Goal: Complete application form

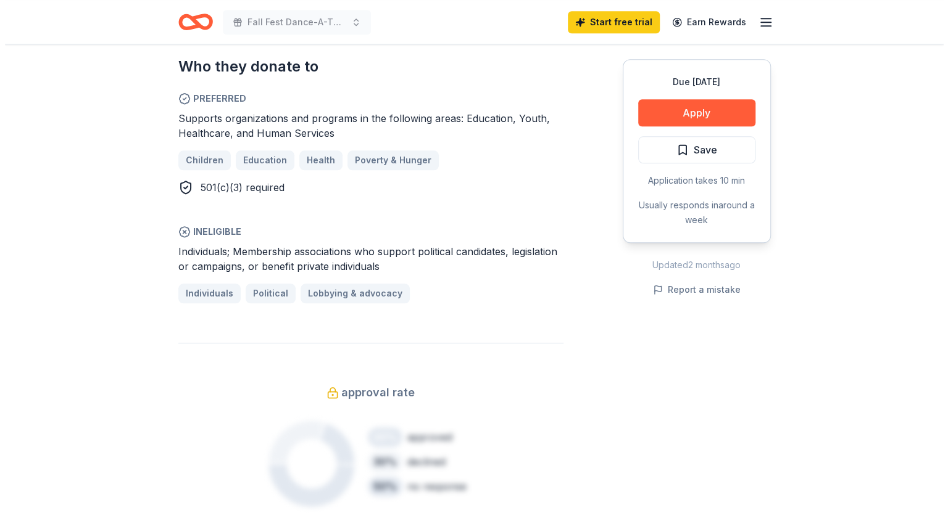
scroll to position [691, 0]
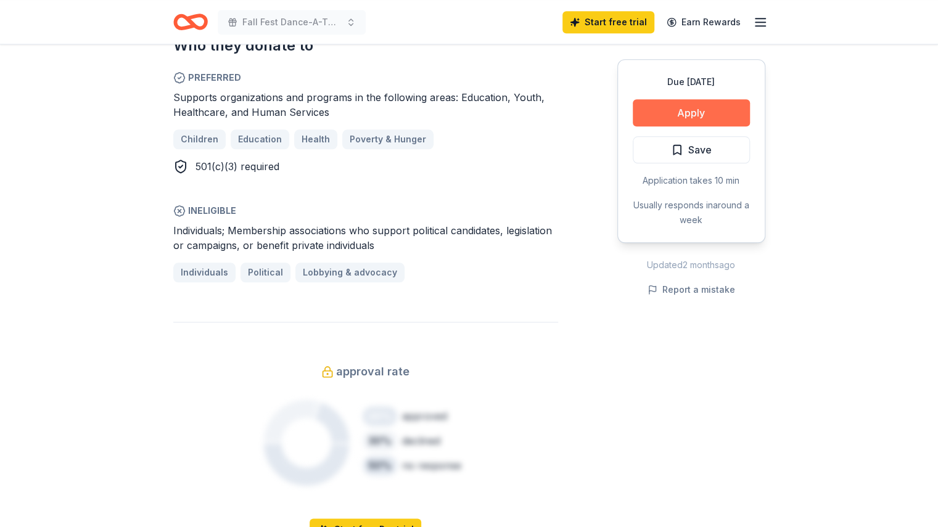
click at [703, 112] on button "Apply" at bounding box center [691, 112] width 117 height 27
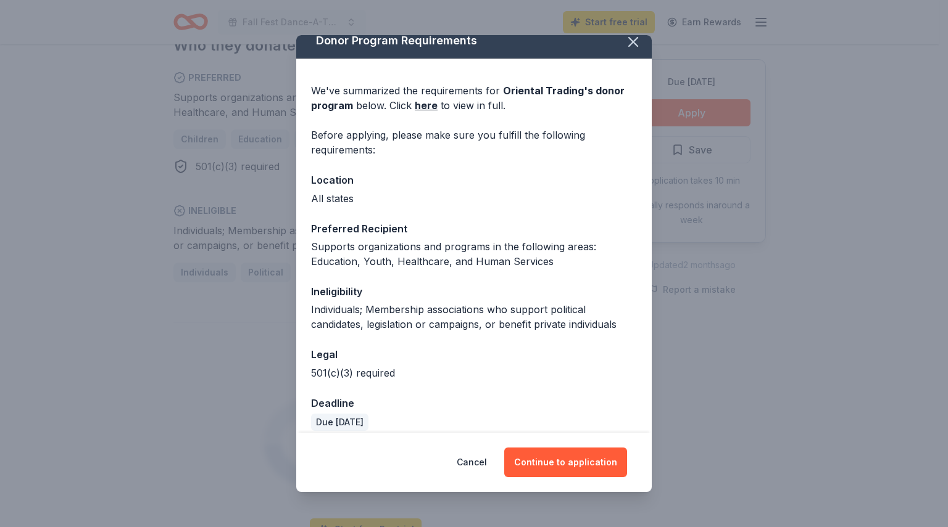
scroll to position [24, 0]
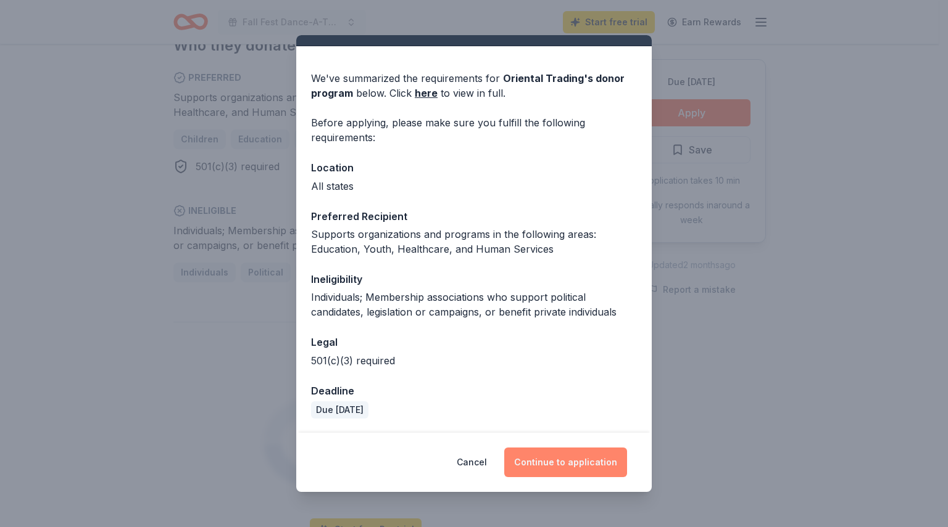
click at [555, 463] on button "Continue to application" at bounding box center [565, 463] width 123 height 30
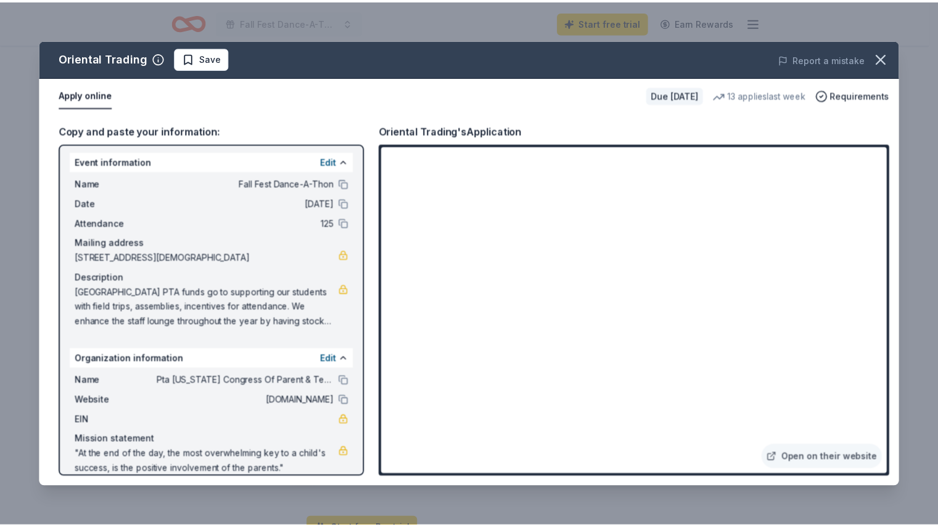
scroll to position [0, 0]
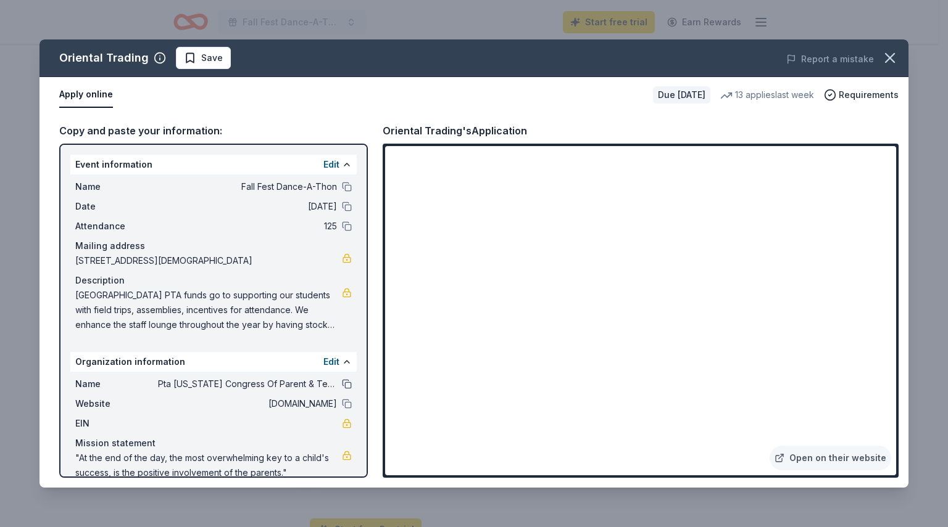
click at [342, 384] on button at bounding box center [347, 384] width 10 height 10
click at [342, 208] on button at bounding box center [347, 207] width 10 height 10
click at [192, 60] on span "Save" at bounding box center [203, 58] width 39 height 15
click at [890, 52] on icon "button" at bounding box center [889, 57] width 17 height 17
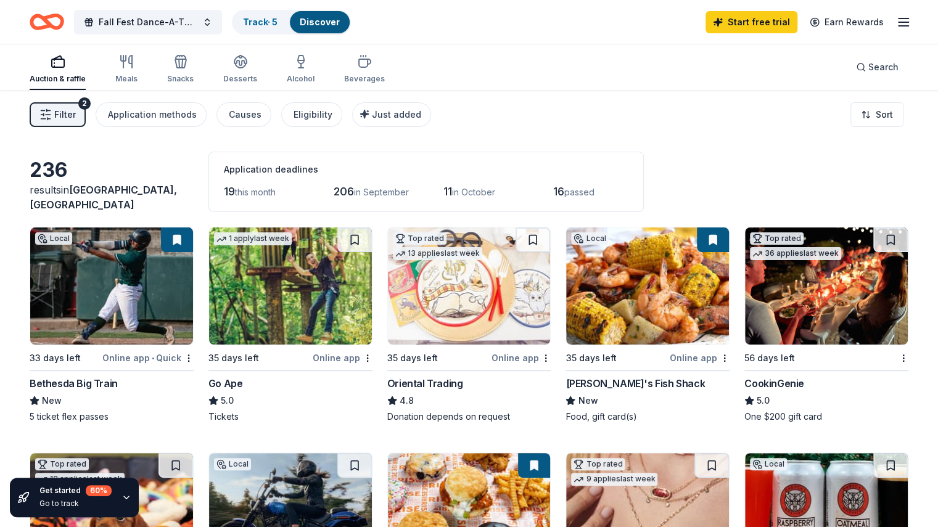
click at [896, 27] on icon "button" at bounding box center [903, 22] width 15 height 15
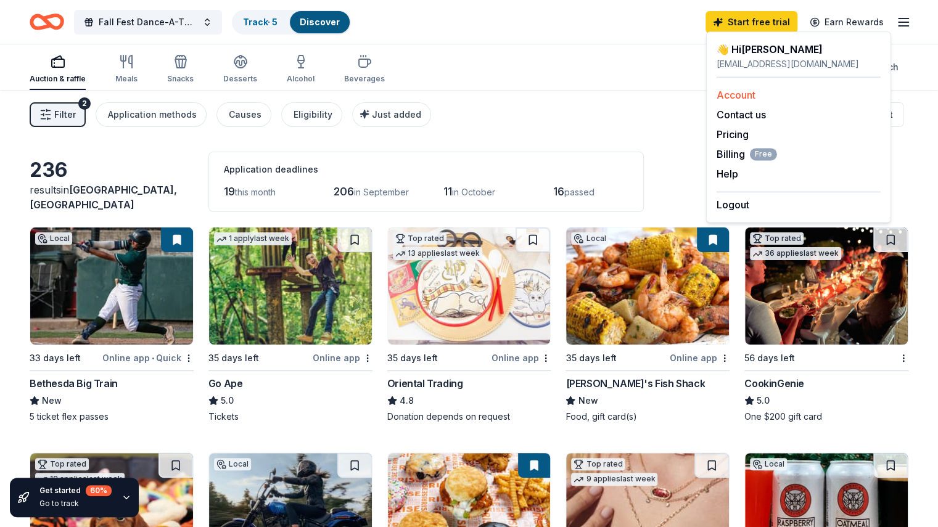
click at [756, 95] on div "Account" at bounding box center [799, 95] width 164 height 15
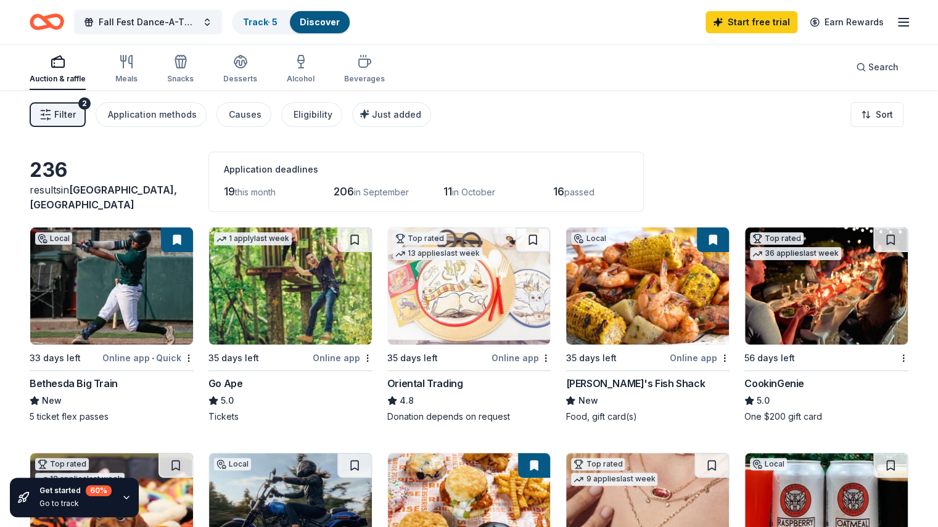
click at [896, 24] on icon "button" at bounding box center [903, 22] width 15 height 15
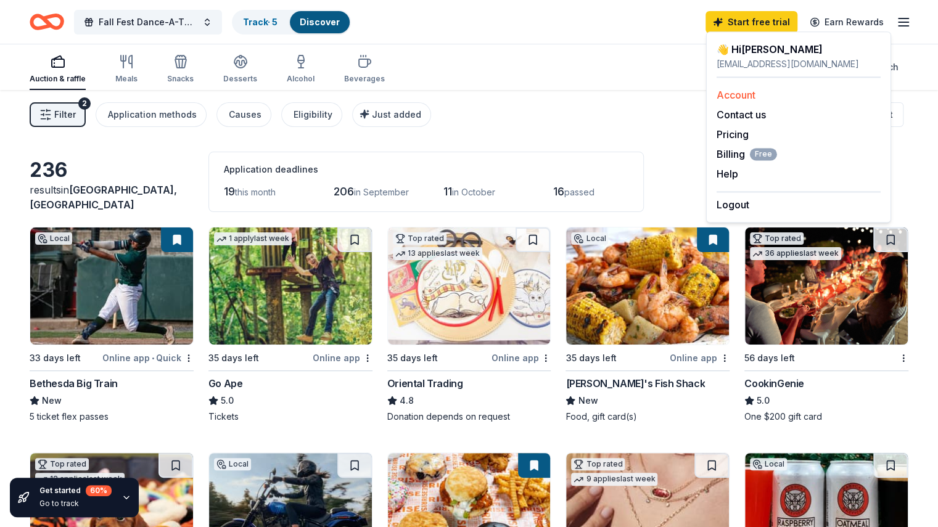
click at [742, 97] on link "Account" at bounding box center [736, 95] width 39 height 12
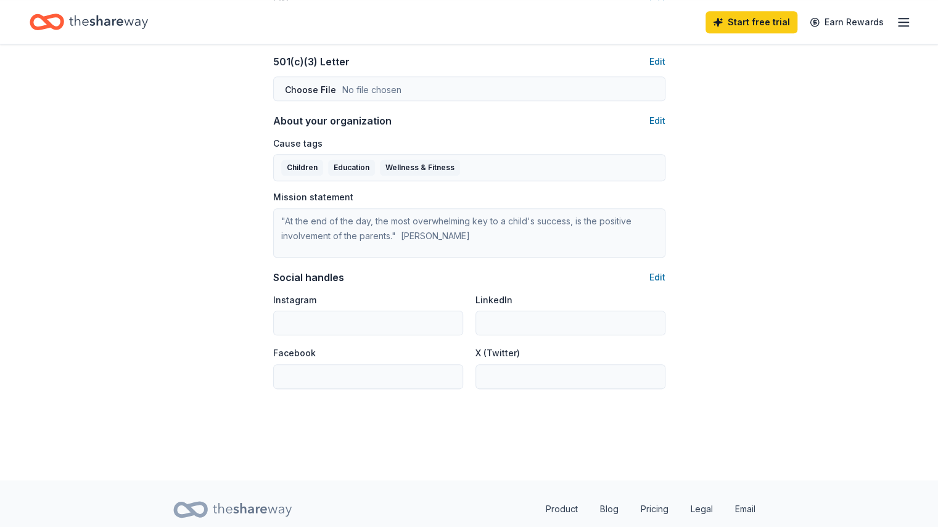
scroll to position [705, 0]
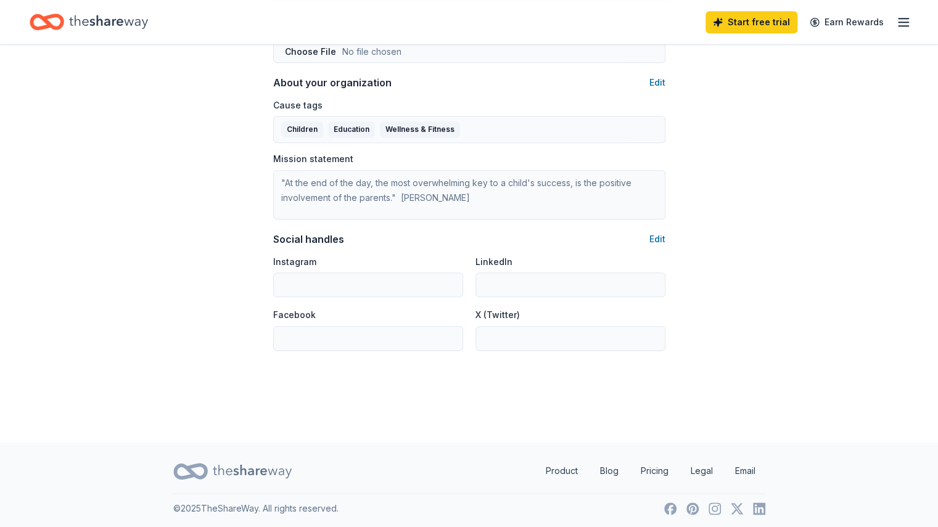
click at [659, 238] on button "Edit" at bounding box center [658, 239] width 16 height 15
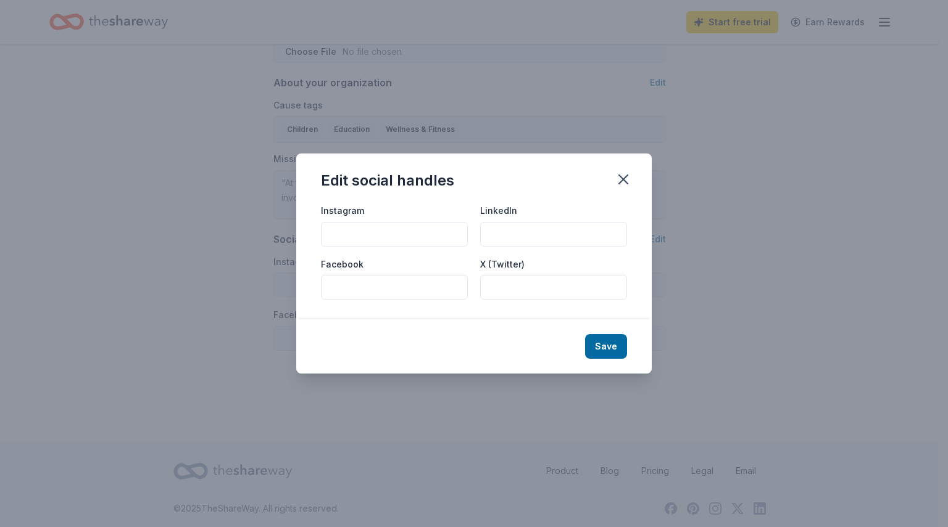
click at [380, 279] on input "Facebook" at bounding box center [394, 287] width 147 height 25
type input "facebook.com/damascuspta"
click at [610, 344] on button "Save" at bounding box center [606, 346] width 42 height 25
type input "facebook.com/damascuspta"
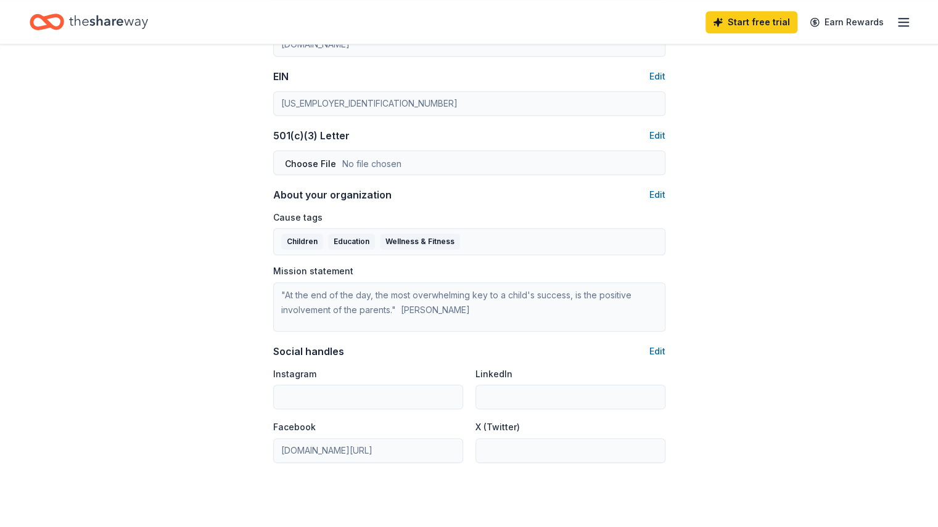
scroll to position [532, 0]
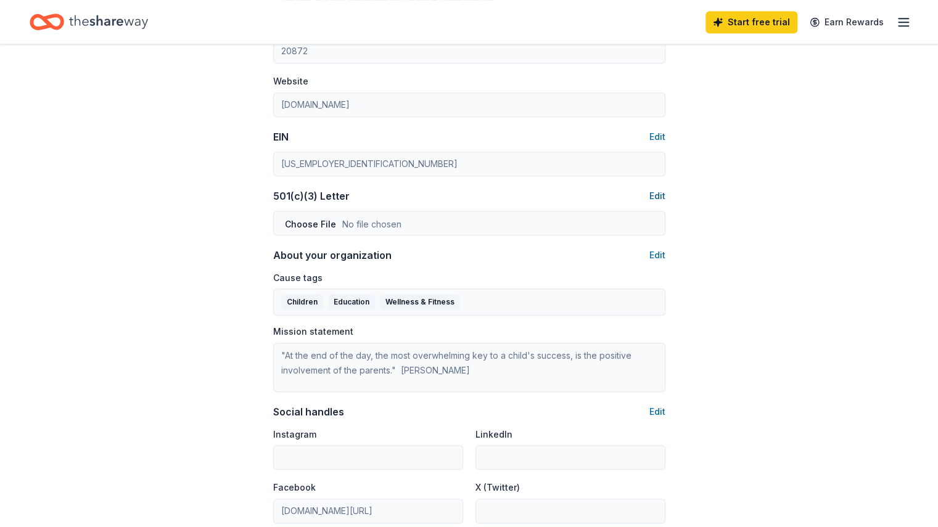
click at [656, 190] on button "Edit" at bounding box center [658, 196] width 16 height 15
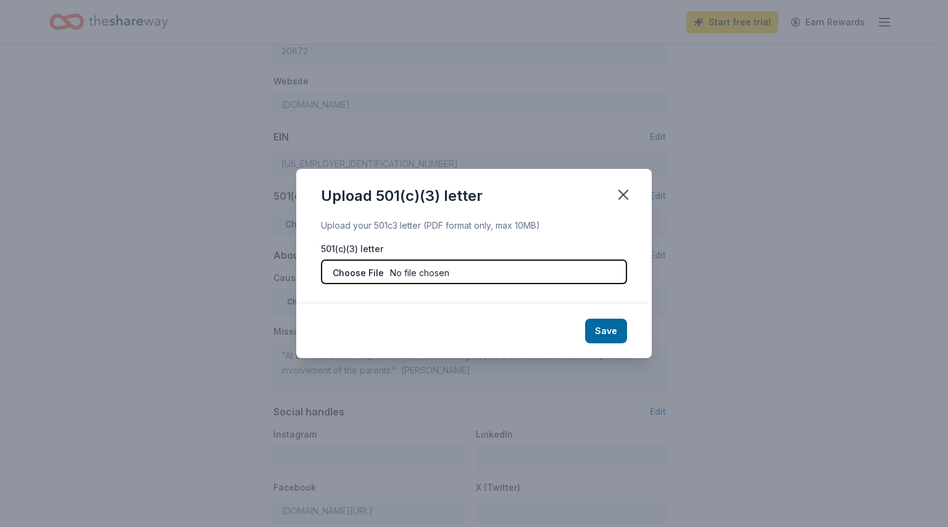
click at [457, 270] on input "file" at bounding box center [474, 272] width 306 height 25
type input "C:\fakepath\501c3 documents.pdf"
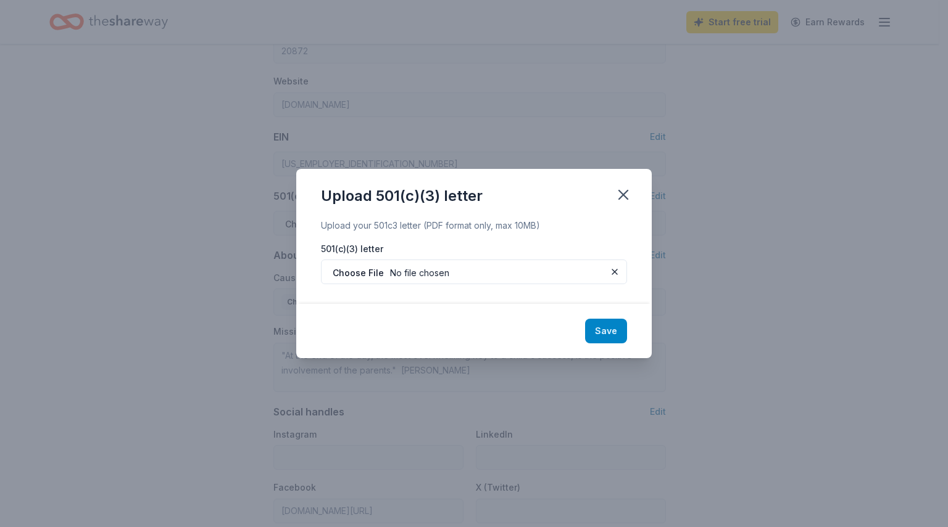
click at [613, 332] on button "Save" at bounding box center [606, 331] width 42 height 25
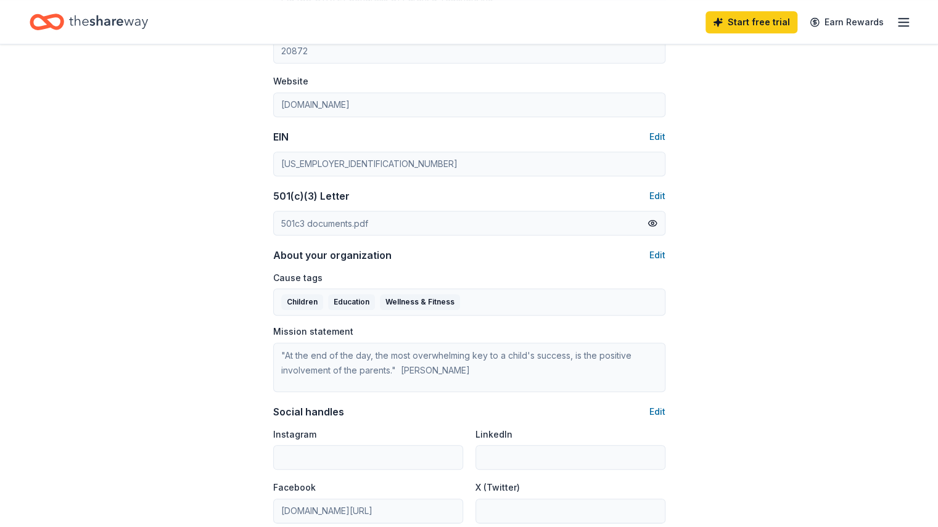
click at [753, 250] on div "Account About me Profile Edit First name Melissa Last name Marlatt Role Board m…" at bounding box center [469, 64] width 938 height 1102
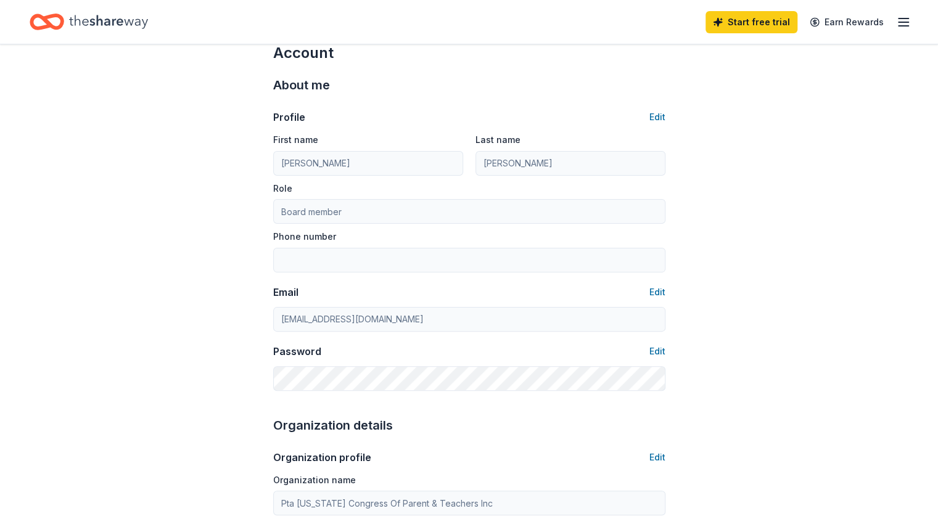
scroll to position [0, 0]
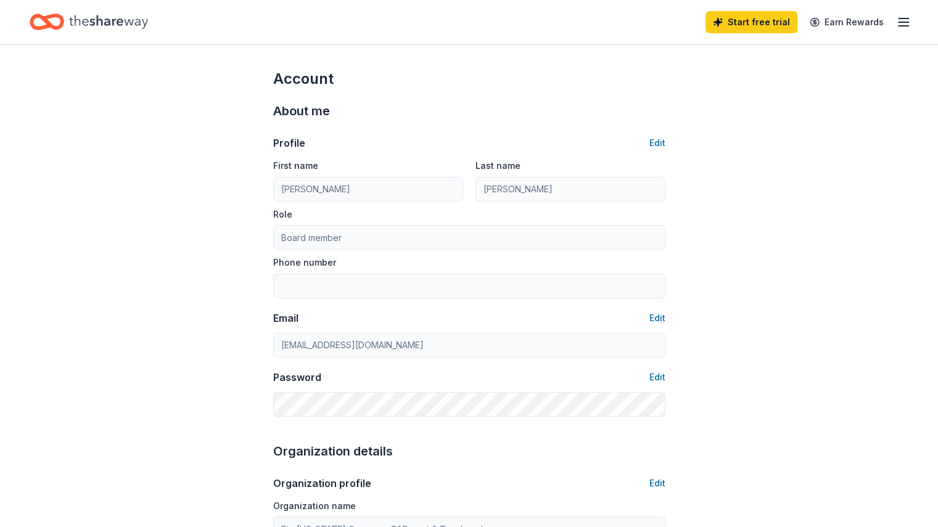
click at [896, 27] on icon "button" at bounding box center [903, 22] width 15 height 15
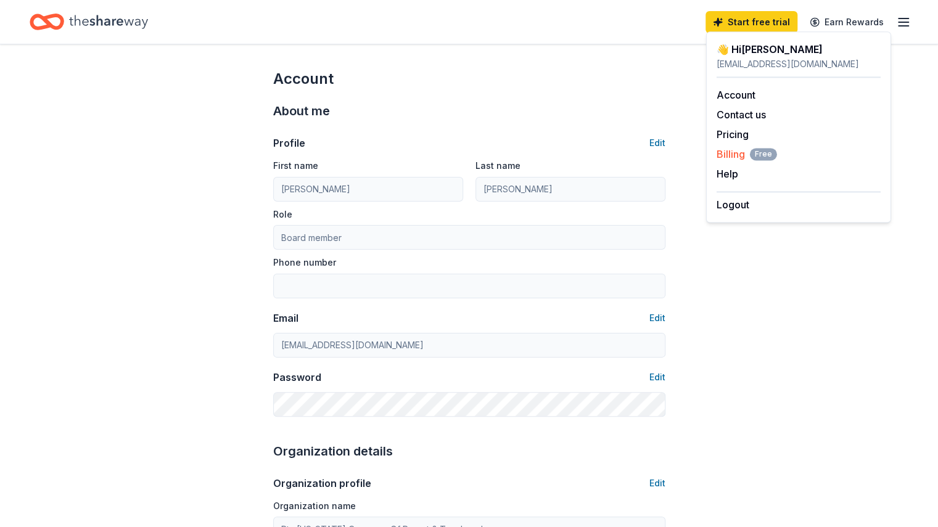
click at [726, 157] on span "Billing Free" at bounding box center [747, 154] width 60 height 15
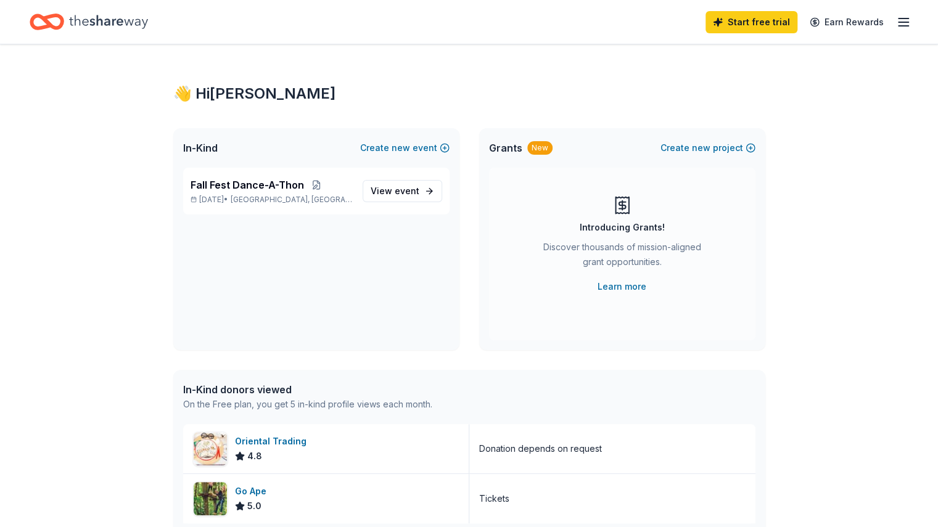
click at [117, 325] on div "👋 Hi [PERSON_NAME] In-Kind Create new event Fall Fest Dance-A-Thon [DATE] • [GE…" at bounding box center [469, 474] width 938 height 861
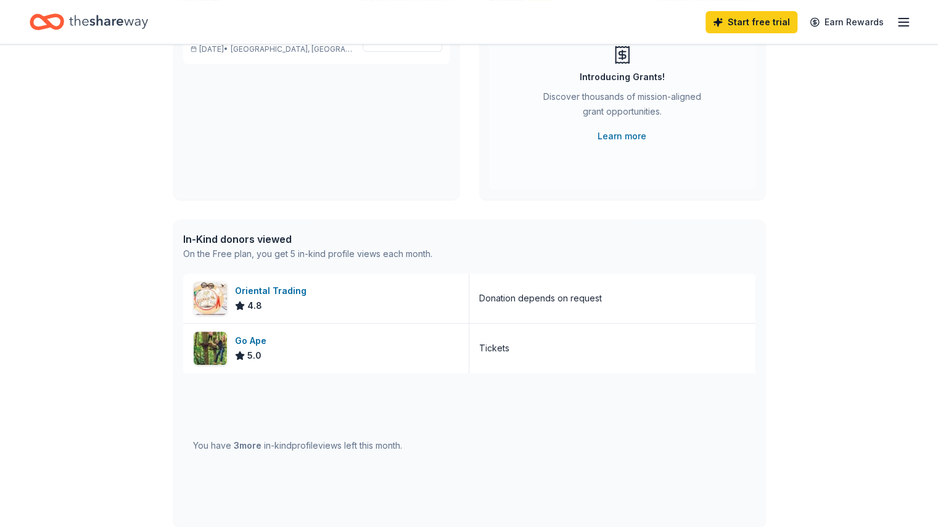
scroll to position [197, 0]
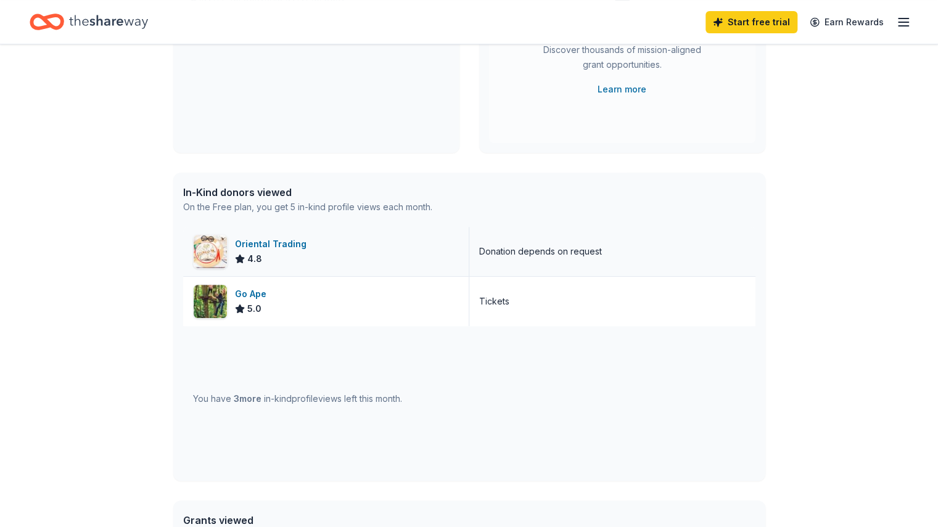
click at [287, 246] on div "Oriental Trading" at bounding box center [273, 244] width 76 height 15
click at [132, 178] on div "👋 Hi [PERSON_NAME] In-Kind Create new event Fall Fest Dance-A-Thon [DATE] • [GE…" at bounding box center [469, 277] width 938 height 861
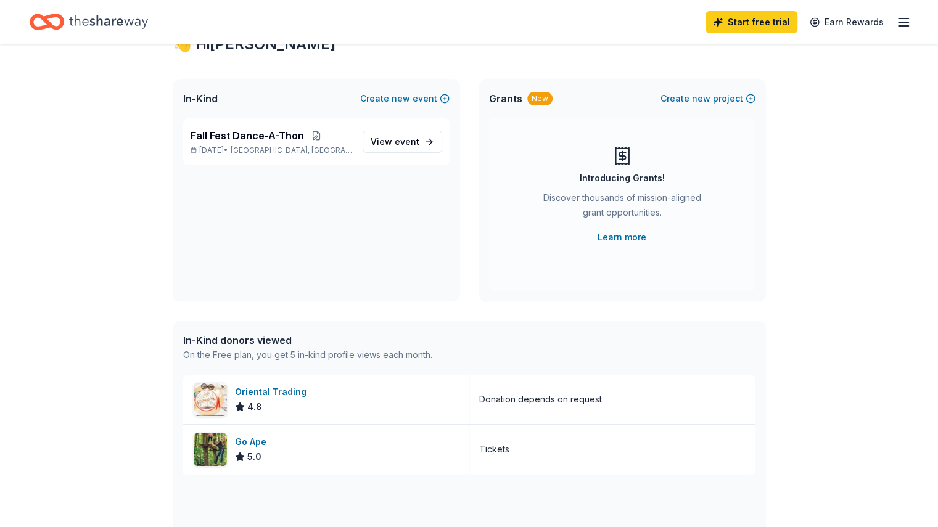
scroll to position [0, 0]
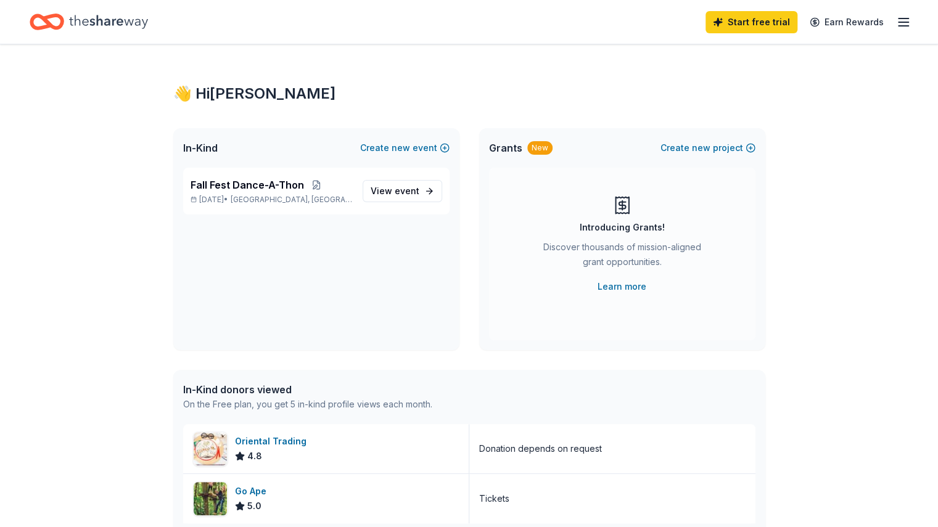
click at [122, 266] on div "👋 Hi [PERSON_NAME] In-Kind Create new event Fall Fest Dance-A-Thon [DATE] • [GE…" at bounding box center [469, 474] width 938 height 861
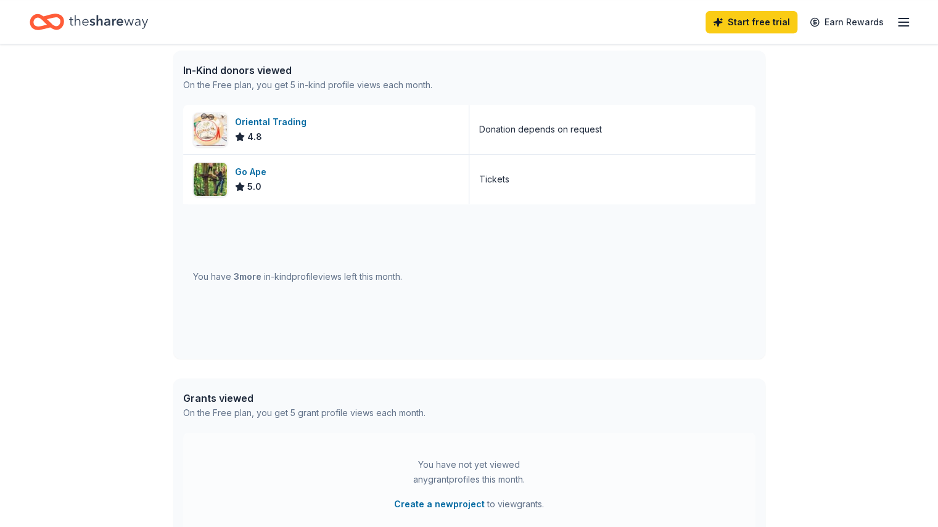
scroll to position [321, 0]
click at [117, 186] on div "👋 Hi [PERSON_NAME] In-Kind Create new event Fall Fest Dance-A-Thon [DATE] • [GE…" at bounding box center [469, 154] width 938 height 861
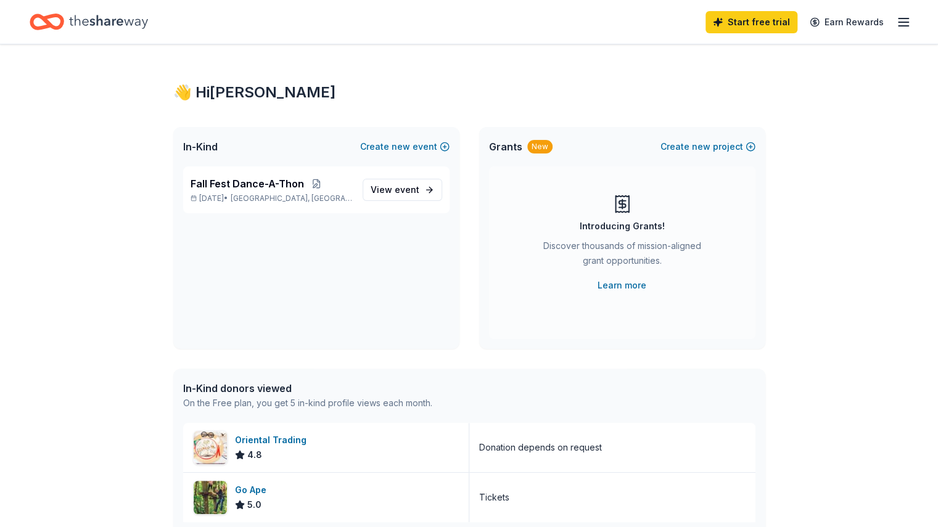
scroll to position [0, 0]
click at [395, 188] on span "View event" at bounding box center [395, 191] width 49 height 15
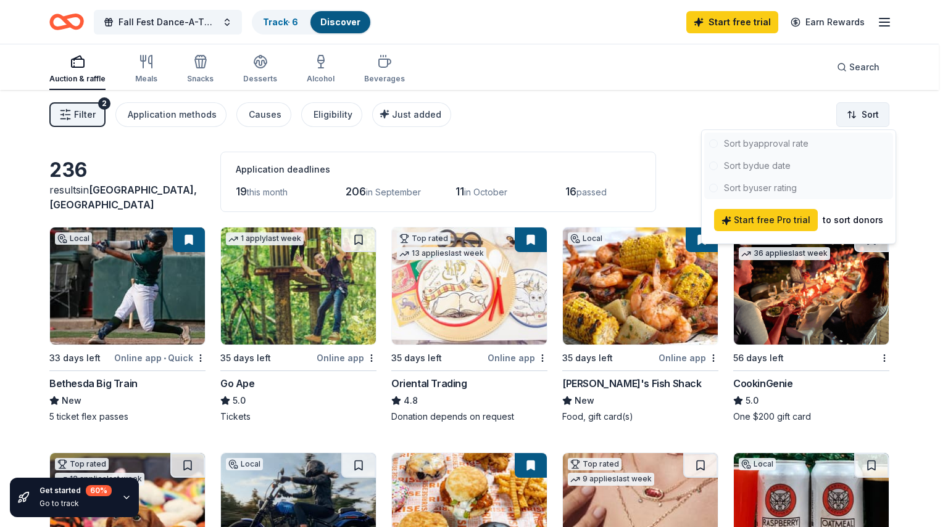
click at [870, 115] on html "Fall Fest Dance-A-Thon Track · 6 Discover Start free trial Earn Rewards Auction…" at bounding box center [474, 263] width 948 height 527
click at [667, 116] on html "Fall Fest Dance-A-Thon Track · 6 Discover Start free trial Earn Rewards Auction…" at bounding box center [474, 263] width 948 height 527
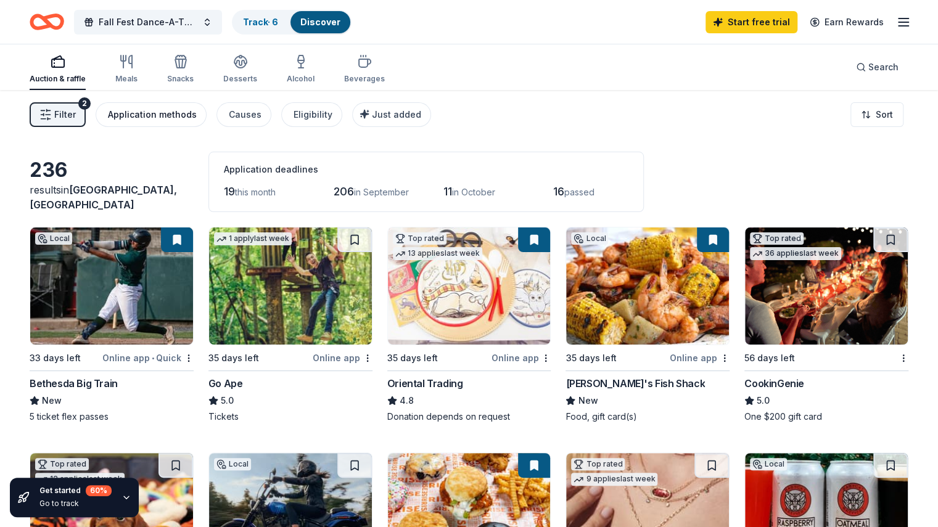
click at [174, 117] on div "Application methods" at bounding box center [152, 114] width 89 height 15
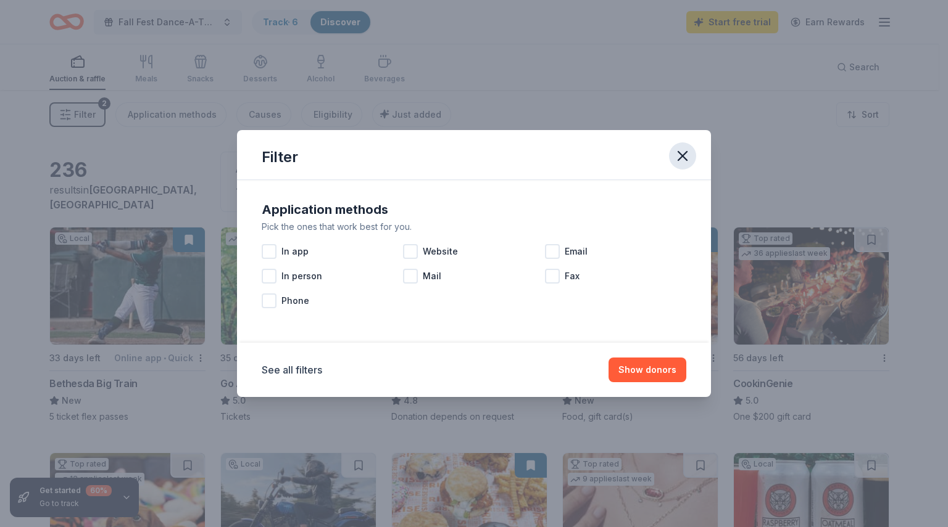
click at [680, 162] on icon "button" at bounding box center [682, 155] width 17 height 17
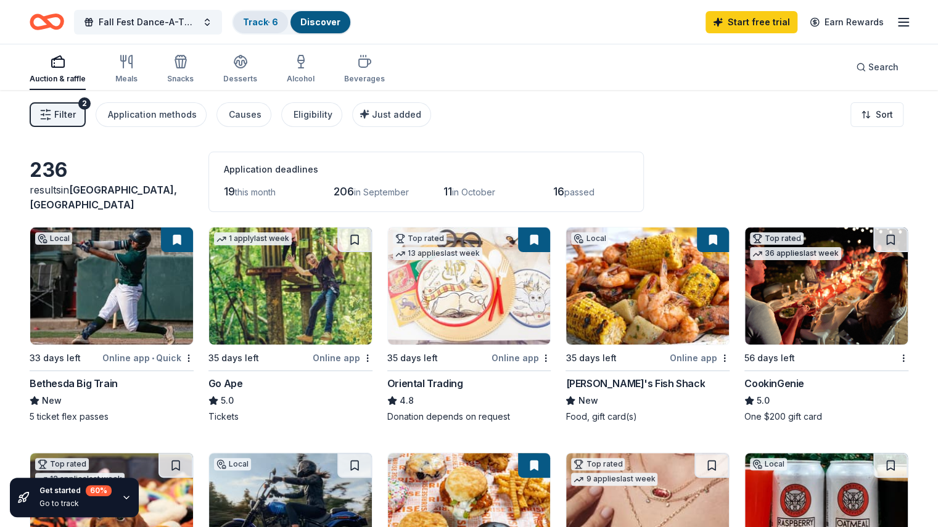
click at [277, 17] on link "Track · 6" at bounding box center [260, 22] width 35 height 10
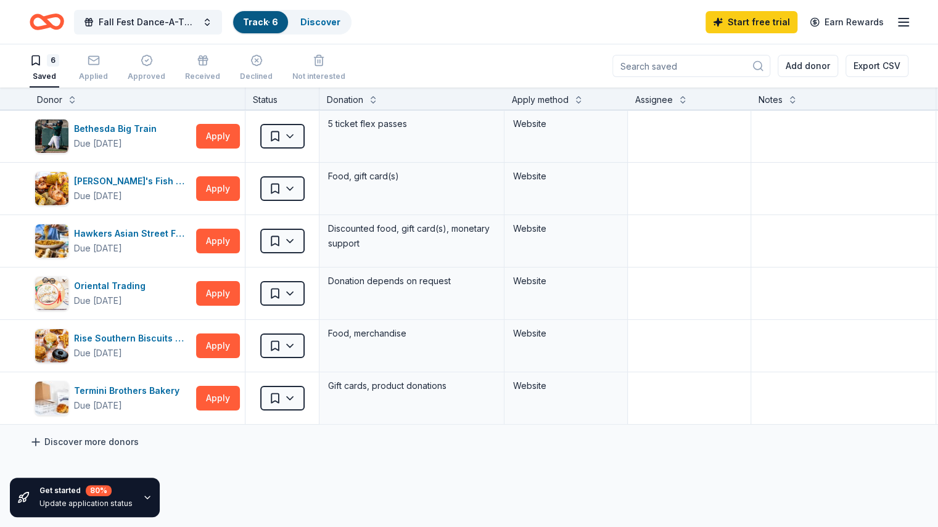
click at [133, 441] on link "Discover more donors" at bounding box center [84, 442] width 109 height 15
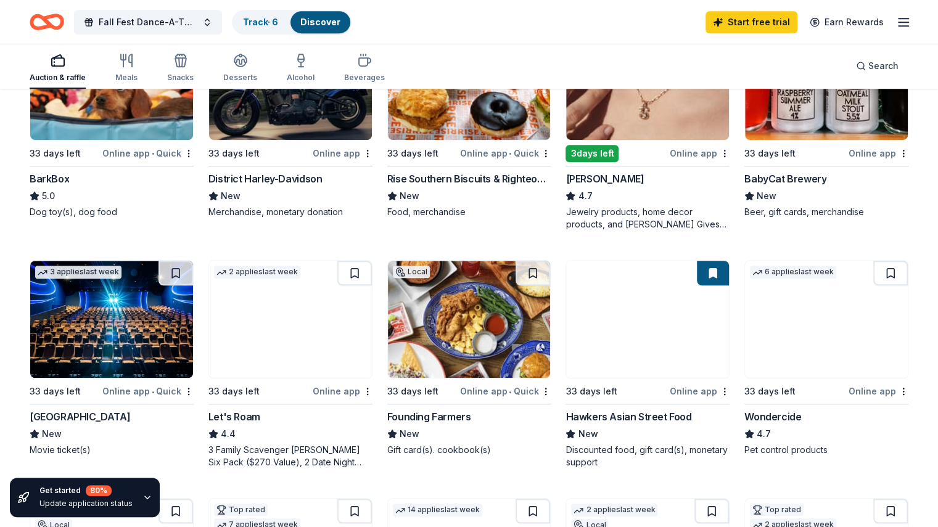
scroll to position [444, 0]
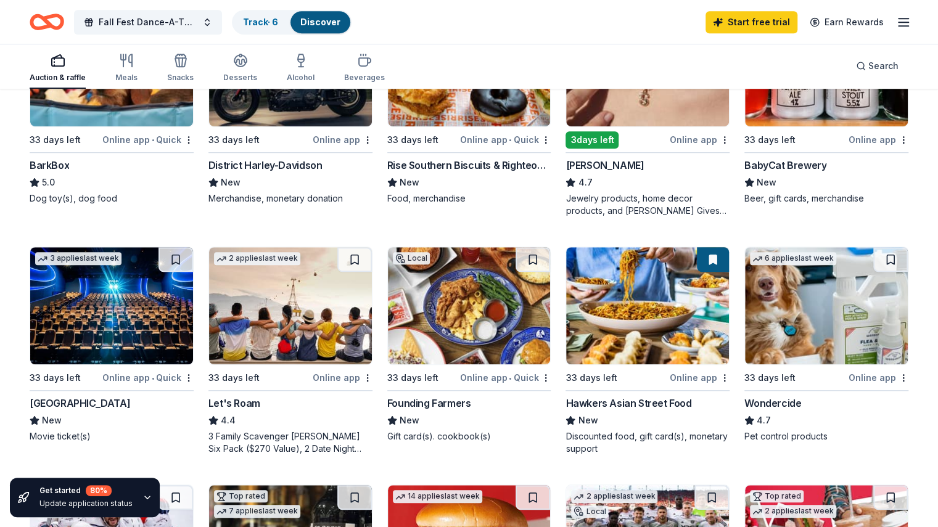
click at [62, 15] on icon "Home" at bounding box center [52, 21] width 19 height 12
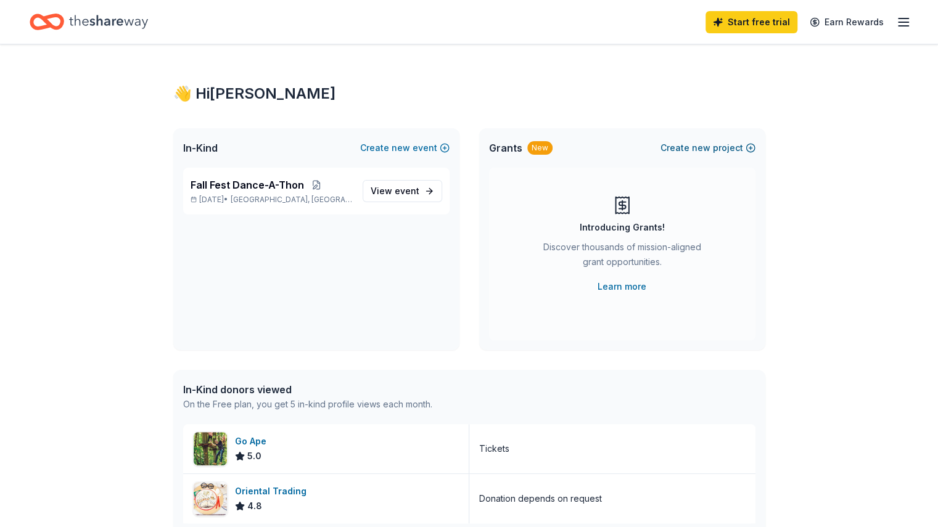
click at [721, 144] on button "Create new project" at bounding box center [708, 148] width 95 height 15
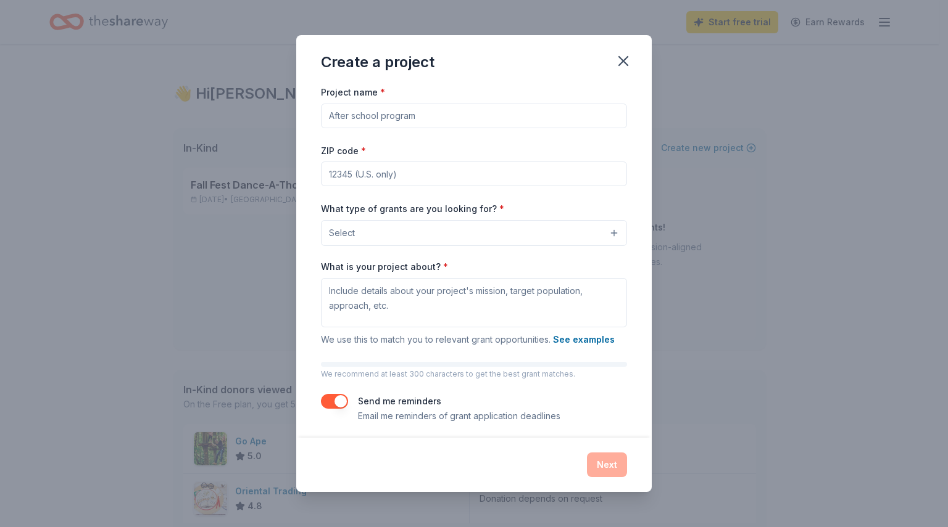
click at [517, 115] on input "Project name *" at bounding box center [474, 116] width 306 height 25
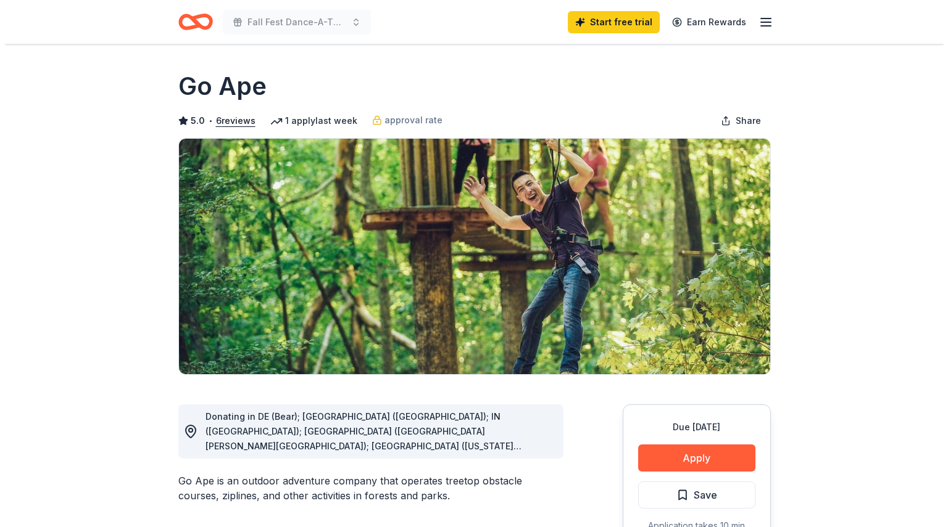
scroll to position [142, 0]
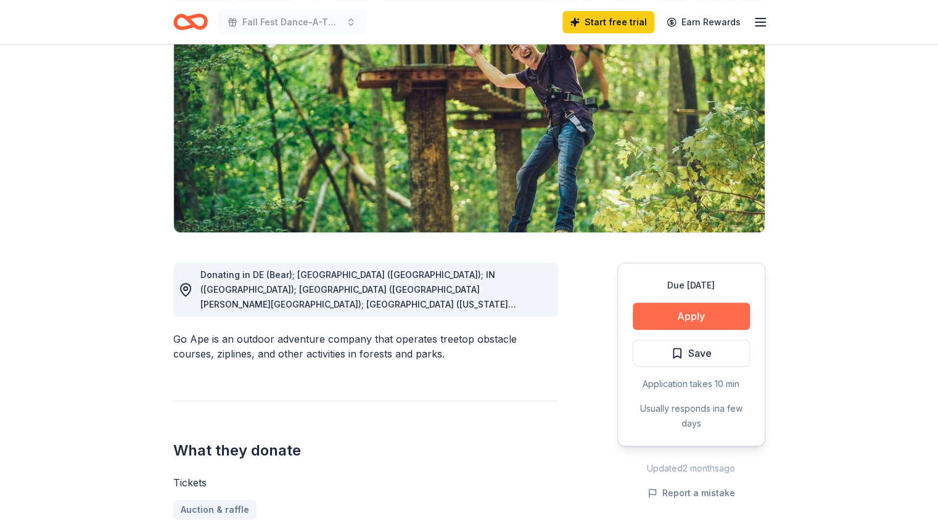
click at [701, 320] on button "Apply" at bounding box center [691, 316] width 117 height 27
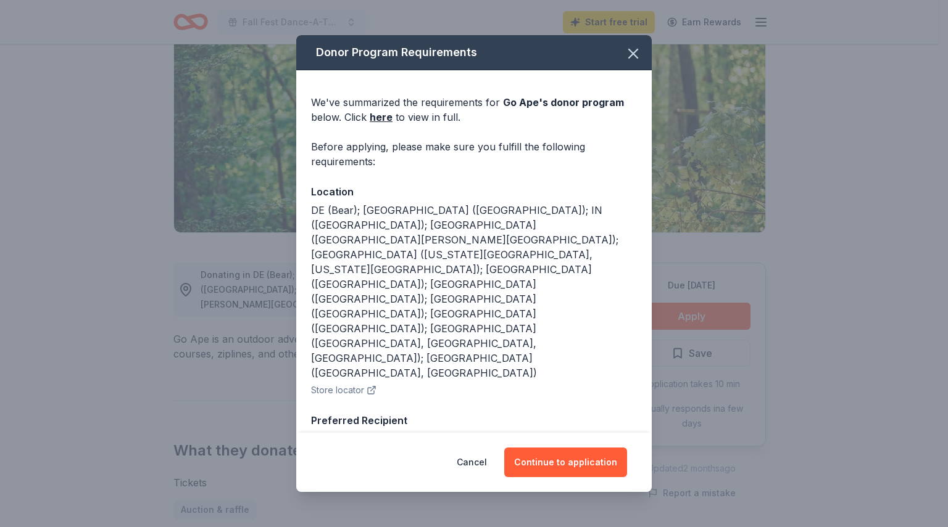
click at [573, 448] on div "Cancel Continue to application" at bounding box center [474, 463] width 306 height 30
click at [552, 466] on button "Continue to application" at bounding box center [565, 463] width 123 height 30
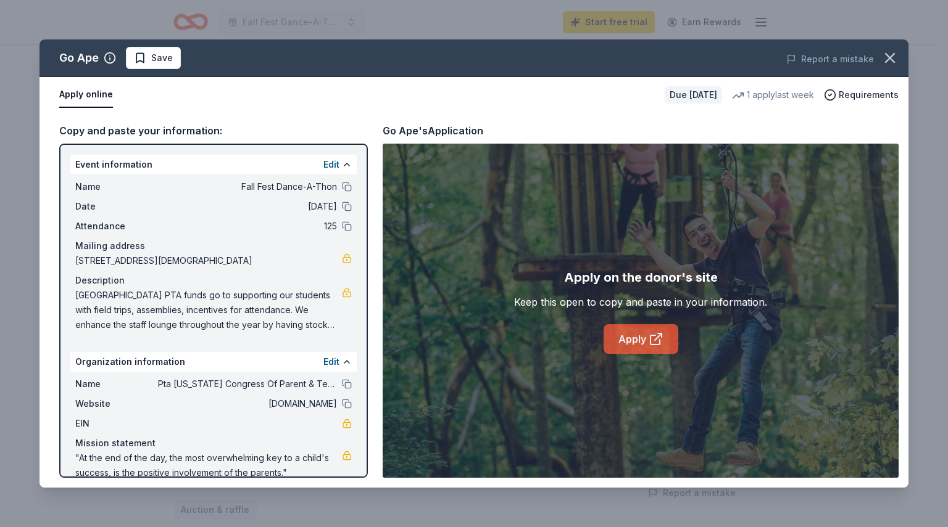
click at [645, 339] on link "Apply" at bounding box center [640, 340] width 75 height 30
